Goal: Task Accomplishment & Management: Manage account settings

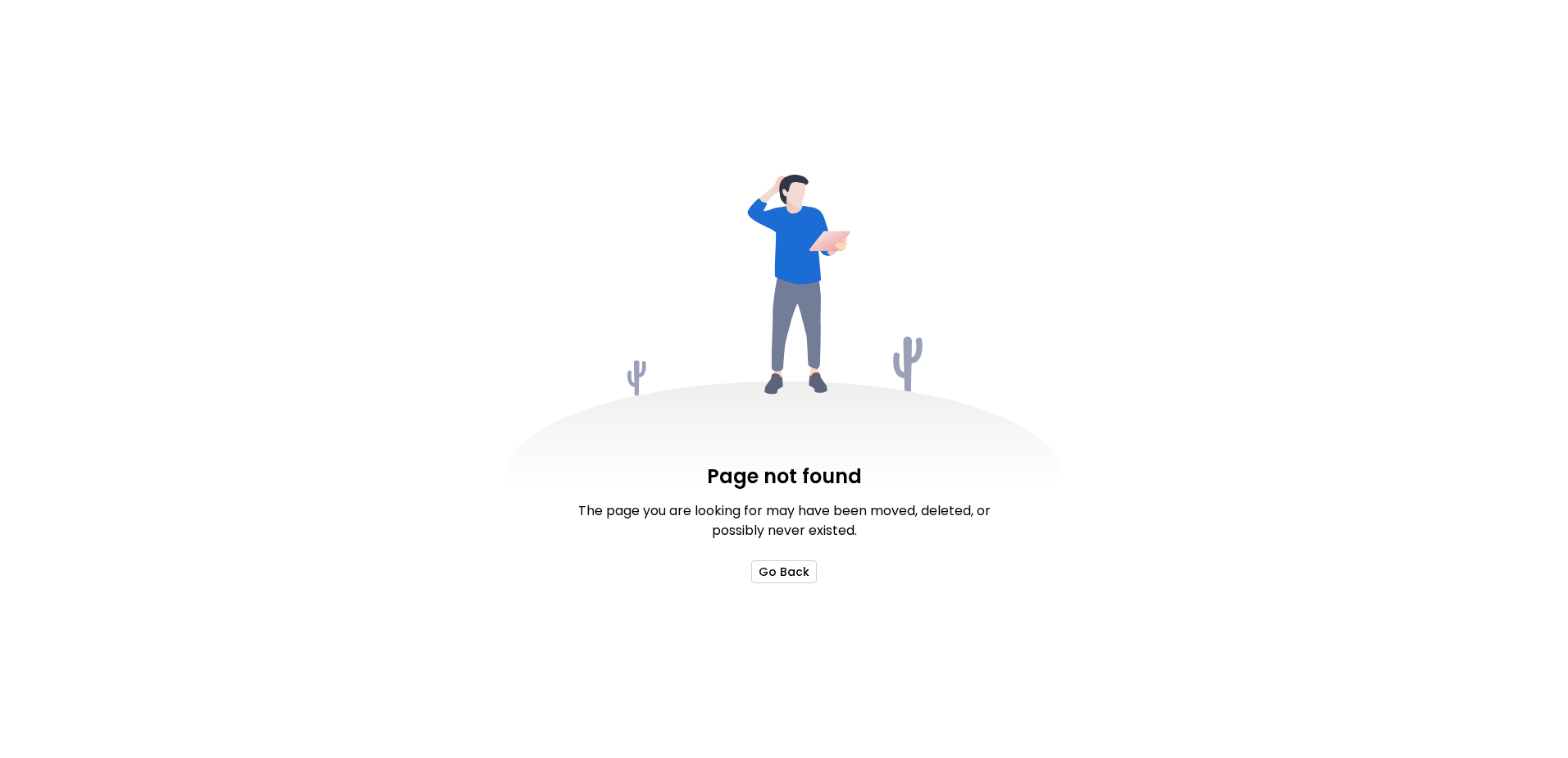
click at [796, 572] on button "Go Back" at bounding box center [784, 571] width 66 height 23
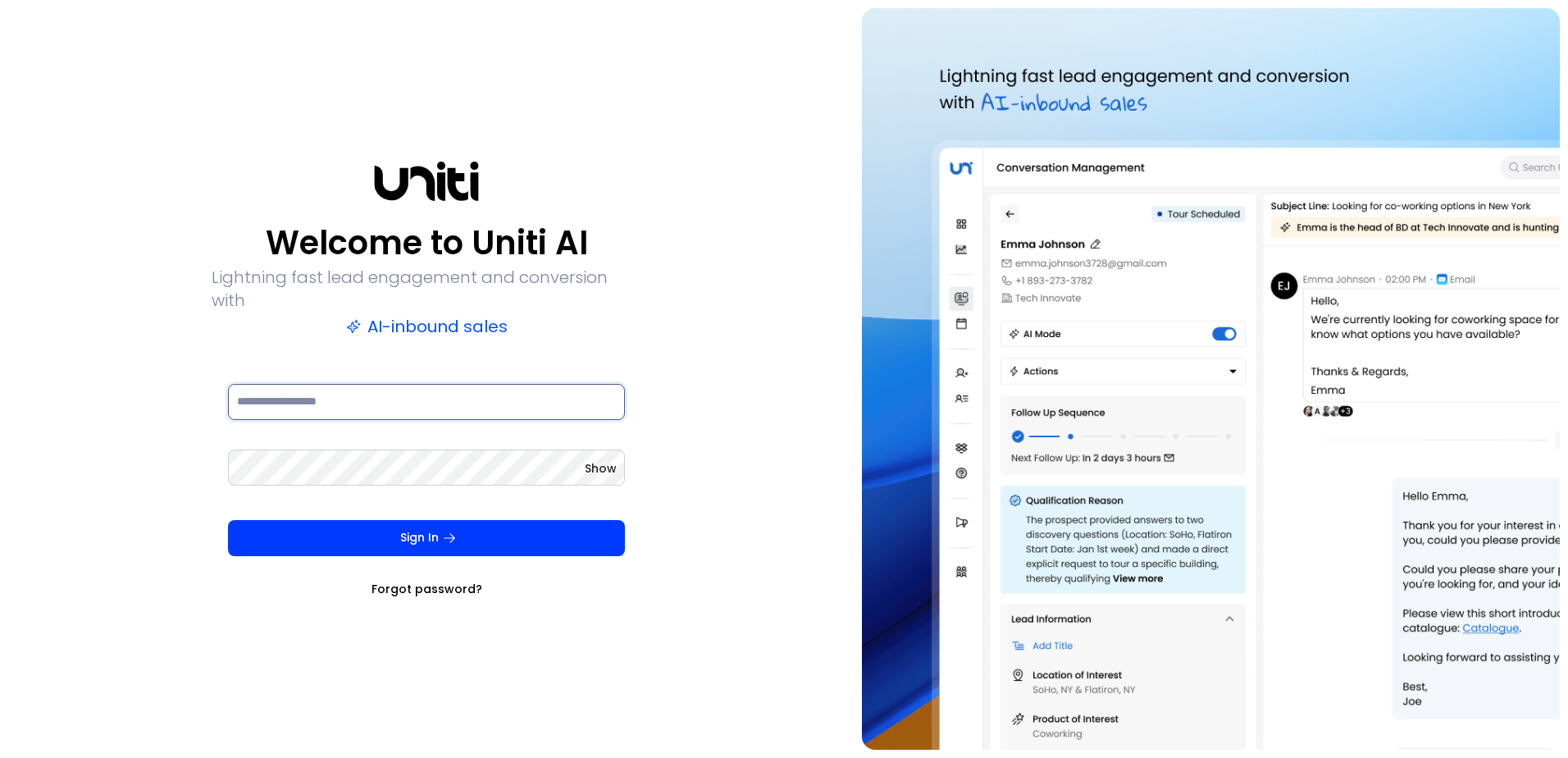
type input "**********"
click at [418, 522] on button "Sign In" at bounding box center [426, 538] width 397 height 36
